Goal: Find specific page/section: Find specific page/section

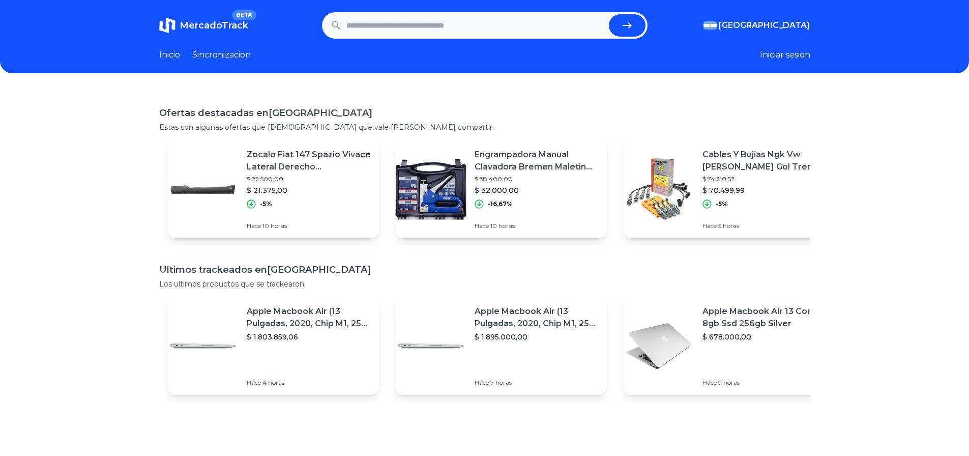
click at [235, 51] on link "Sincronizacion" at bounding box center [221, 55] width 59 height 12
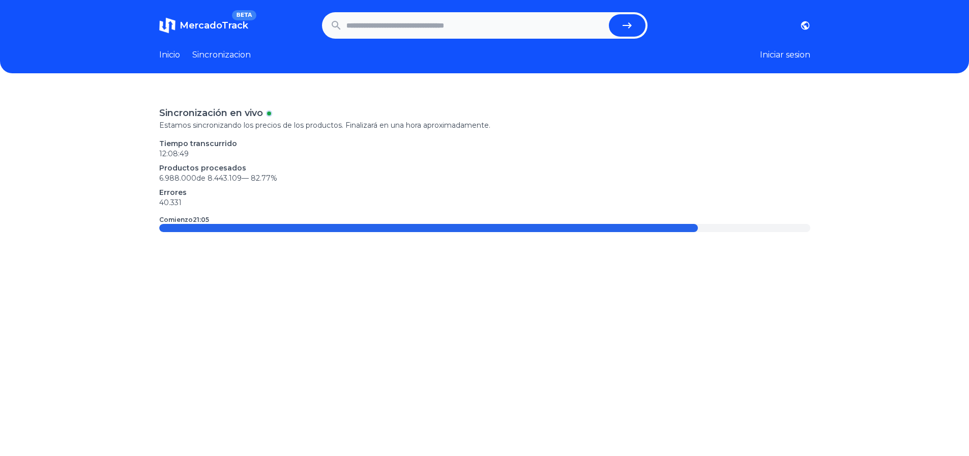
click at [177, 58] on link "Inicio" at bounding box center [169, 55] width 21 height 12
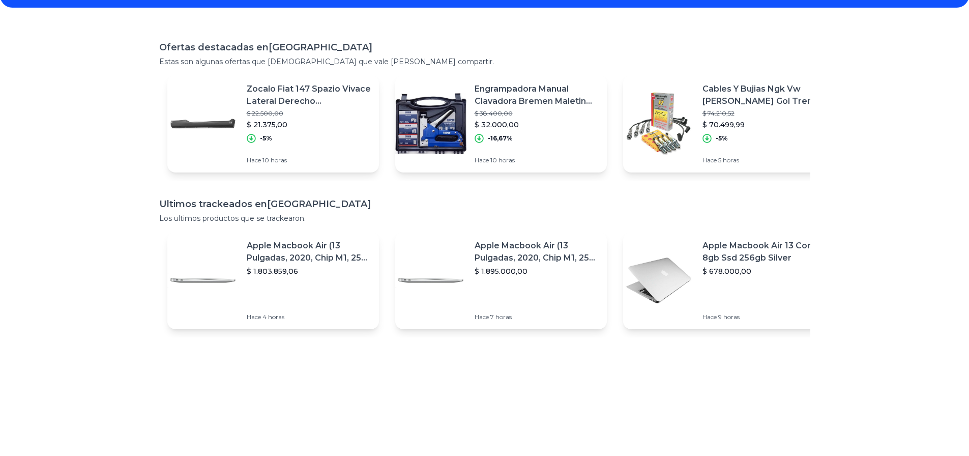
scroll to position [191, 0]
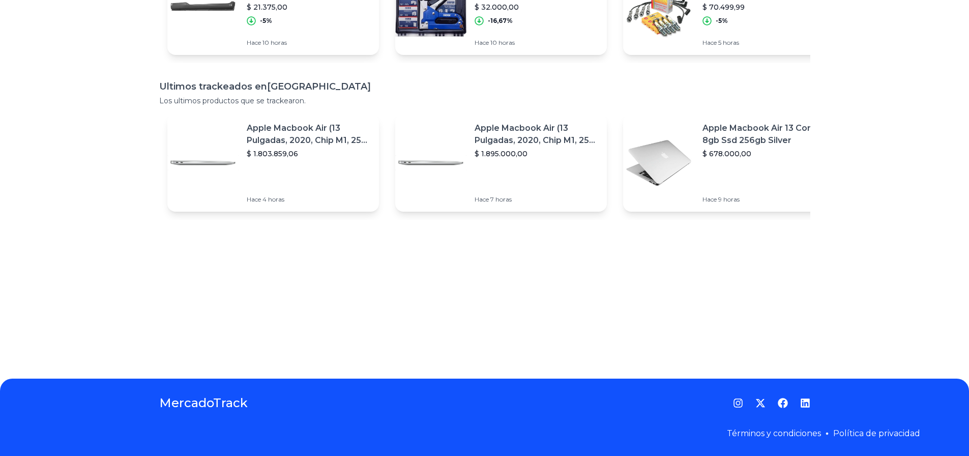
click at [541, 129] on p "Apple Macbook Air (13 Pulgadas, 2020, Chip M1, 256 Gb De Ssd, 8 Gb De Ram) - Pl…" at bounding box center [537, 134] width 124 height 24
